Goal: Task Accomplishment & Management: Manage account settings

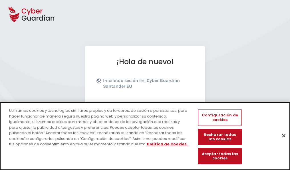
scroll to position [70, 0]
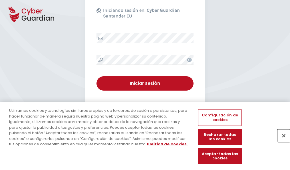
click at [281, 141] on button "Cerrar" at bounding box center [284, 135] width 13 height 13
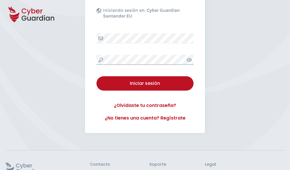
scroll to position [111, 0]
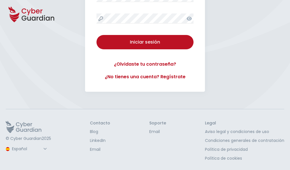
click at [97, 35] on button "Iniciar sesión" at bounding box center [145, 42] width 97 height 14
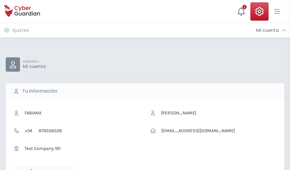
click at [30, 169] on icon "button" at bounding box center [30, 171] width 5 height 5
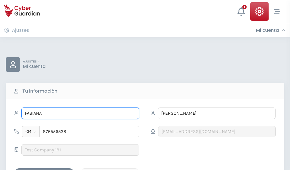
click at [80, 113] on input "FABIANA" at bounding box center [80, 112] width 118 height 11
type input "F"
type input "Jose Miguel"
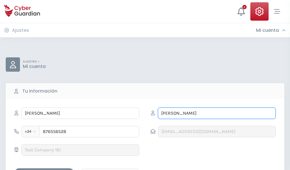
click at [217, 113] on input "ALARCÓN" at bounding box center [217, 112] width 118 height 11
type input "A"
type input "Rocha"
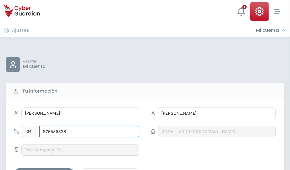
click at [89, 131] on input "876556528" at bounding box center [89, 130] width 100 height 11
type input "8"
type input "976665326"
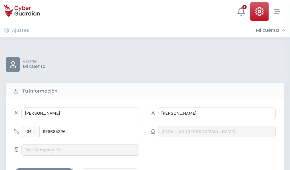
click at [44, 169] on div "Guardar cambios" at bounding box center [44, 172] width 51 height 7
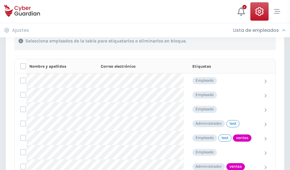
scroll to position [259, 0]
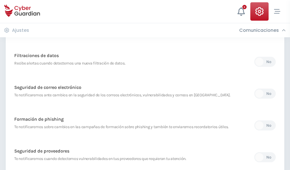
scroll to position [301, 0]
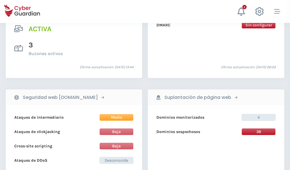
scroll to position [581, 0]
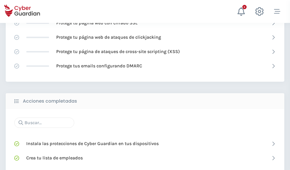
scroll to position [381, 0]
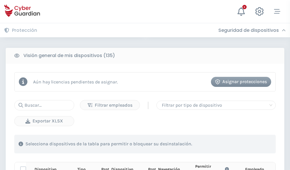
scroll to position [505, 0]
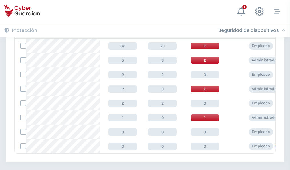
scroll to position [265, 0]
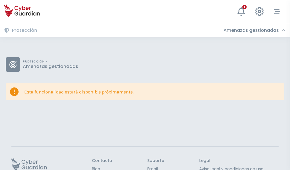
scroll to position [37, 0]
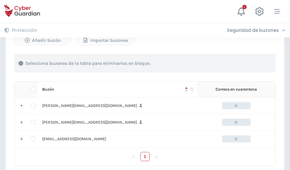
scroll to position [265, 0]
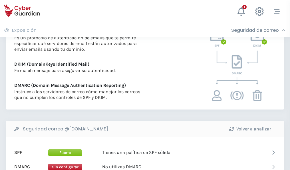
scroll to position [308, 0]
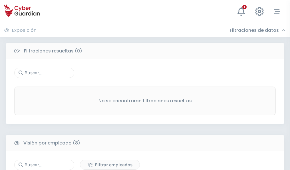
scroll to position [487, 0]
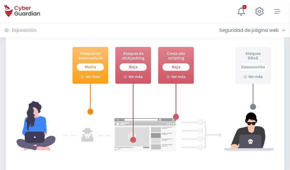
scroll to position [311, 0]
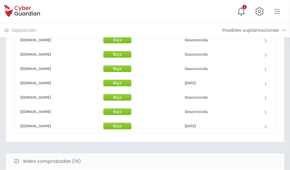
scroll to position [557, 0]
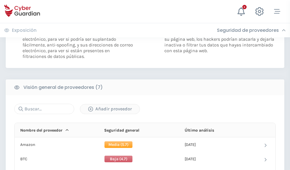
scroll to position [383, 0]
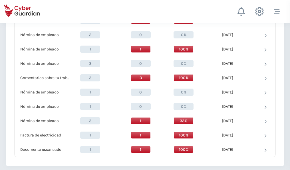
scroll to position [593, 0]
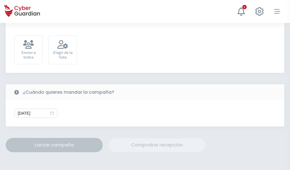
scroll to position [209, 0]
